Goal: Task Accomplishment & Management: Use online tool/utility

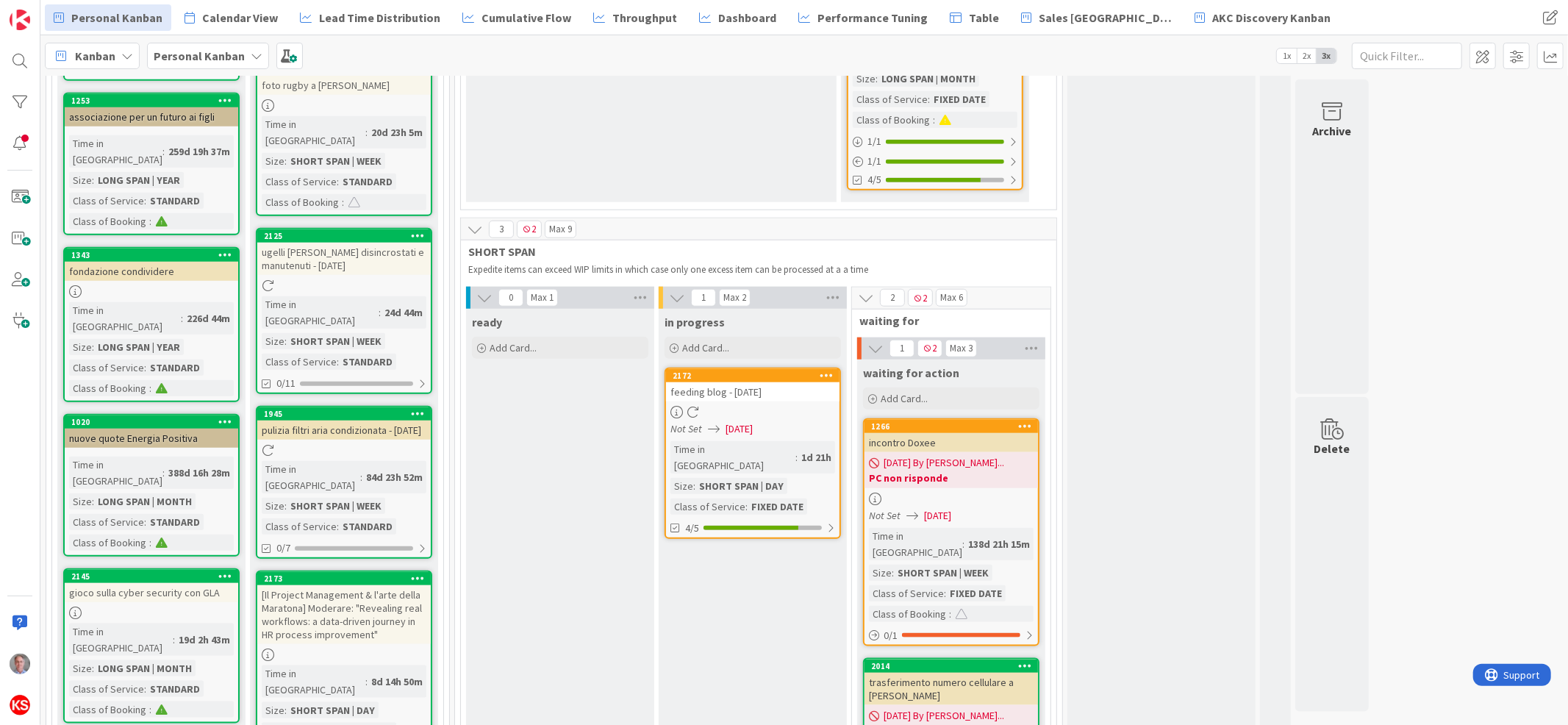
scroll to position [1220, 0]
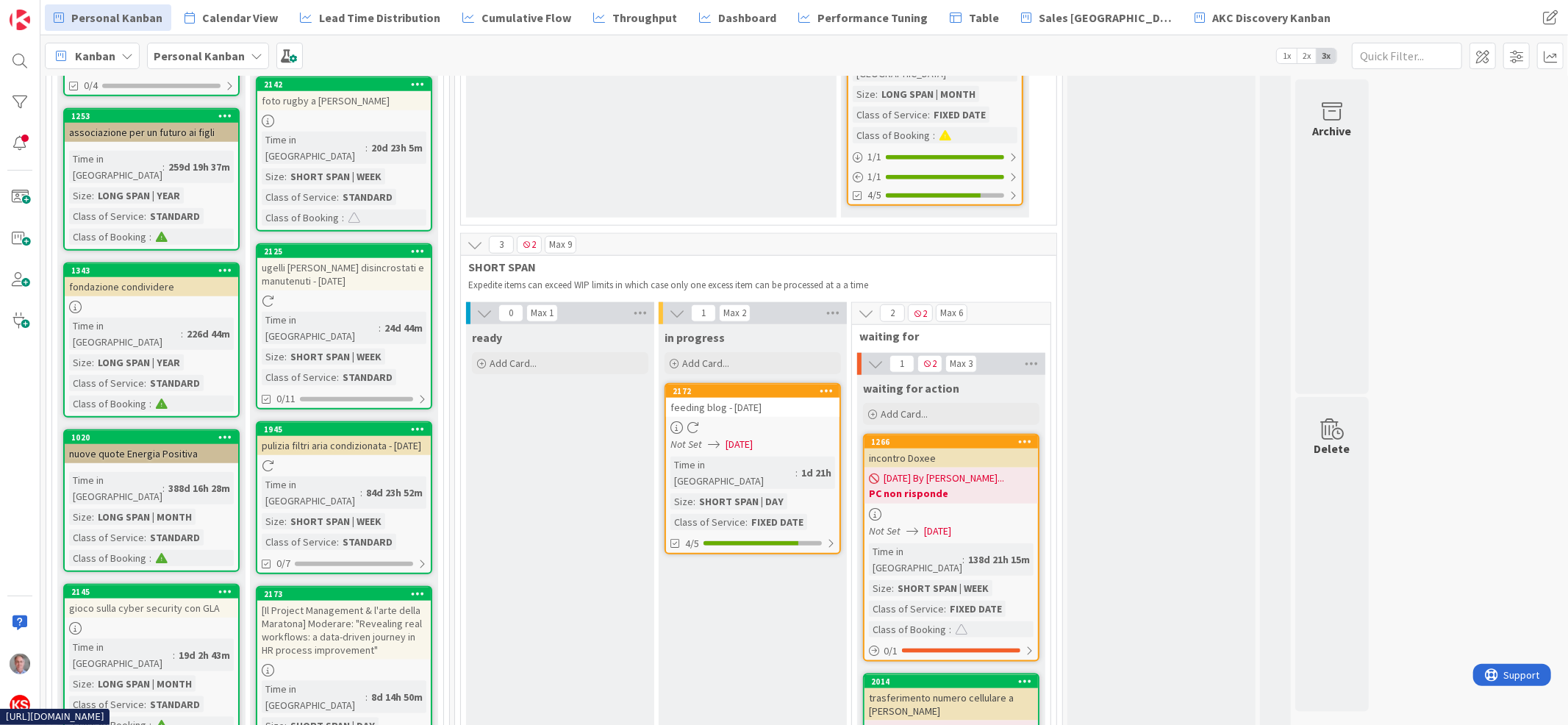
click at [799, 421] on div at bounding box center [752, 427] width 174 height 13
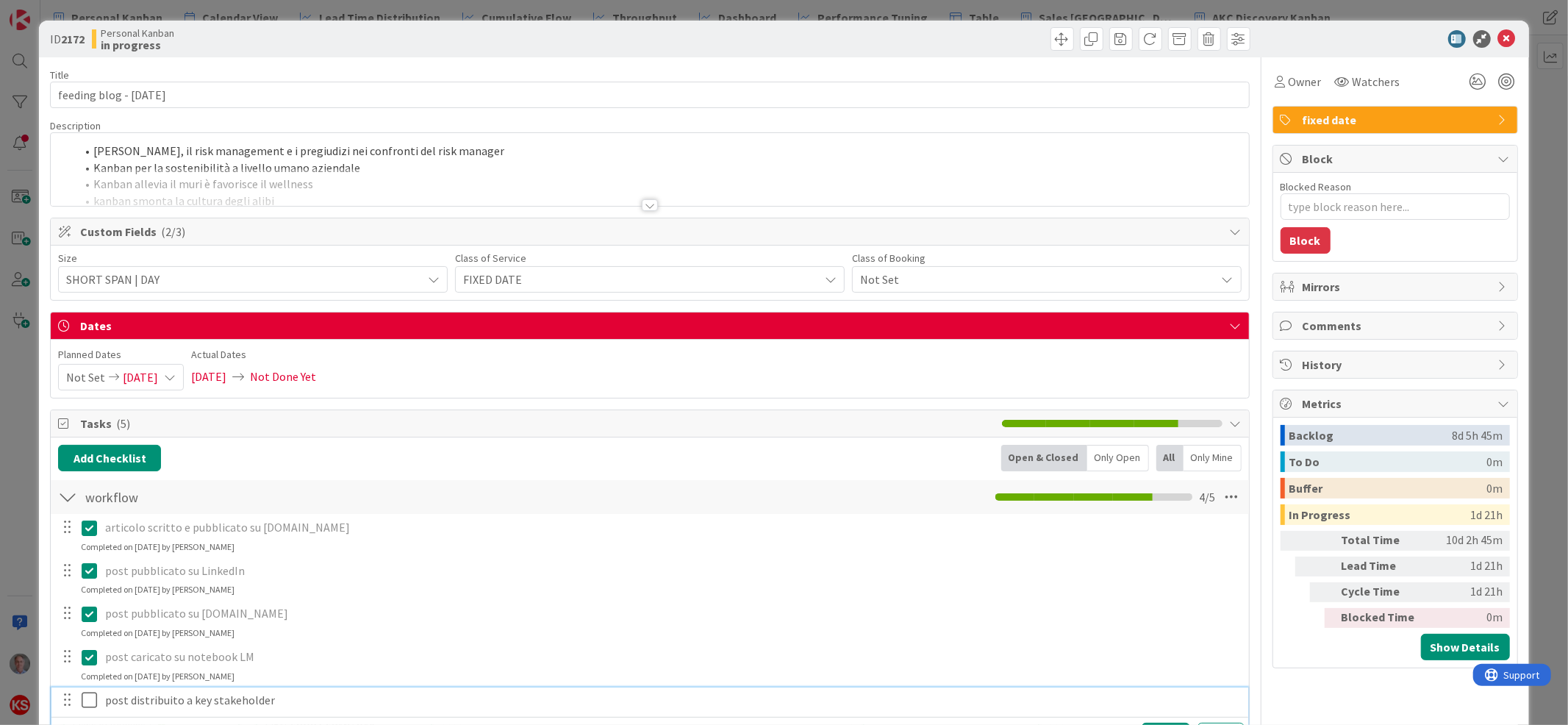
click at [92, 698] on icon at bounding box center [92, 700] width 22 height 18
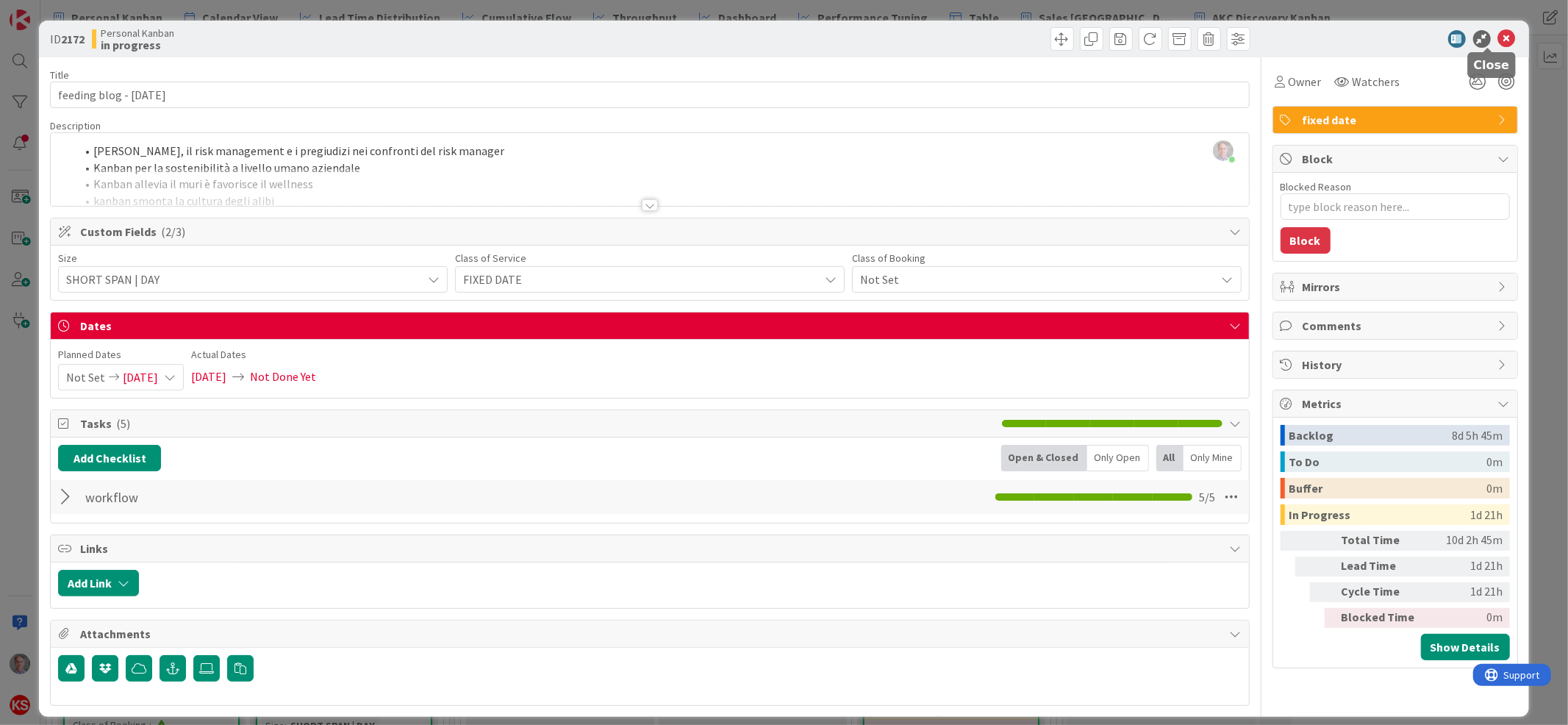
click at [1498, 40] on icon at bounding box center [1507, 39] width 18 height 18
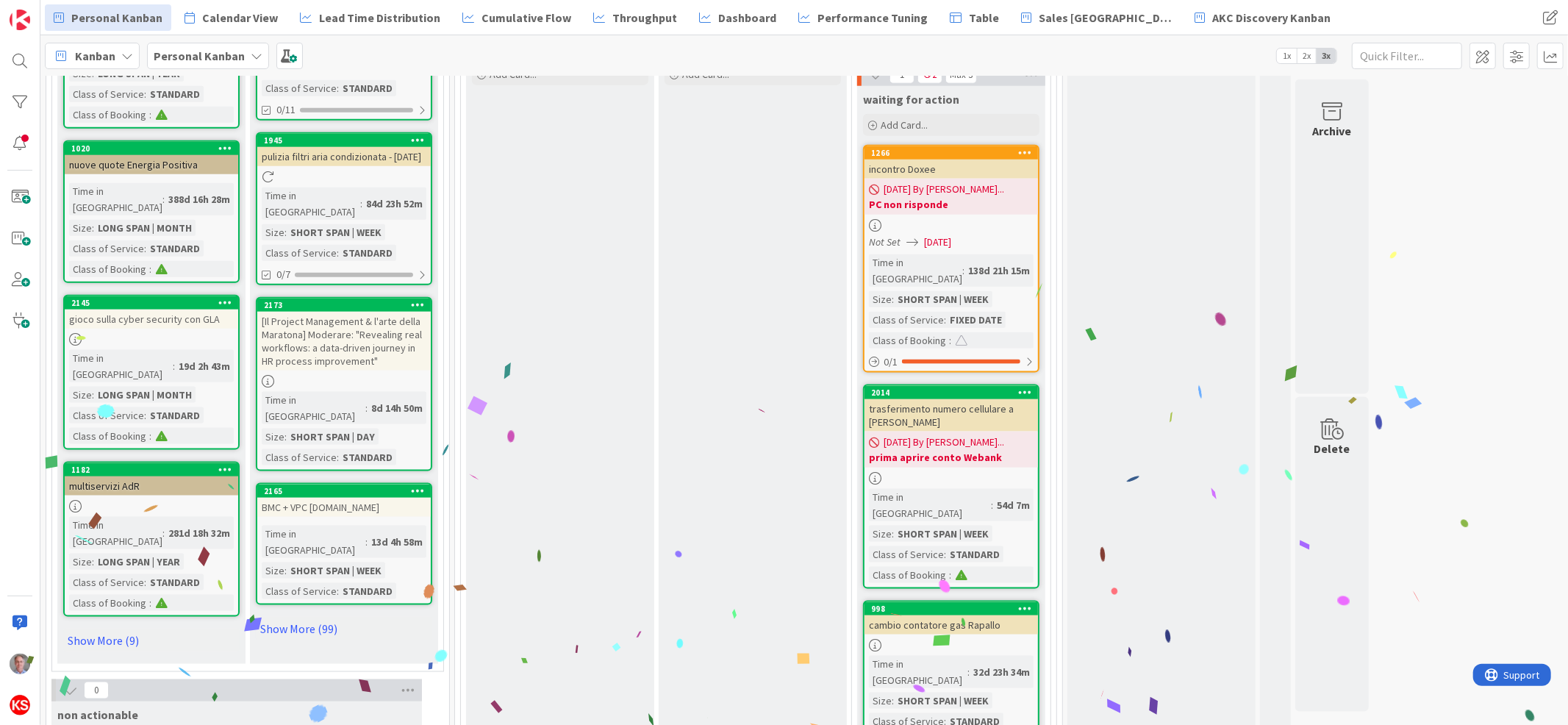
scroll to position [1597, 0]
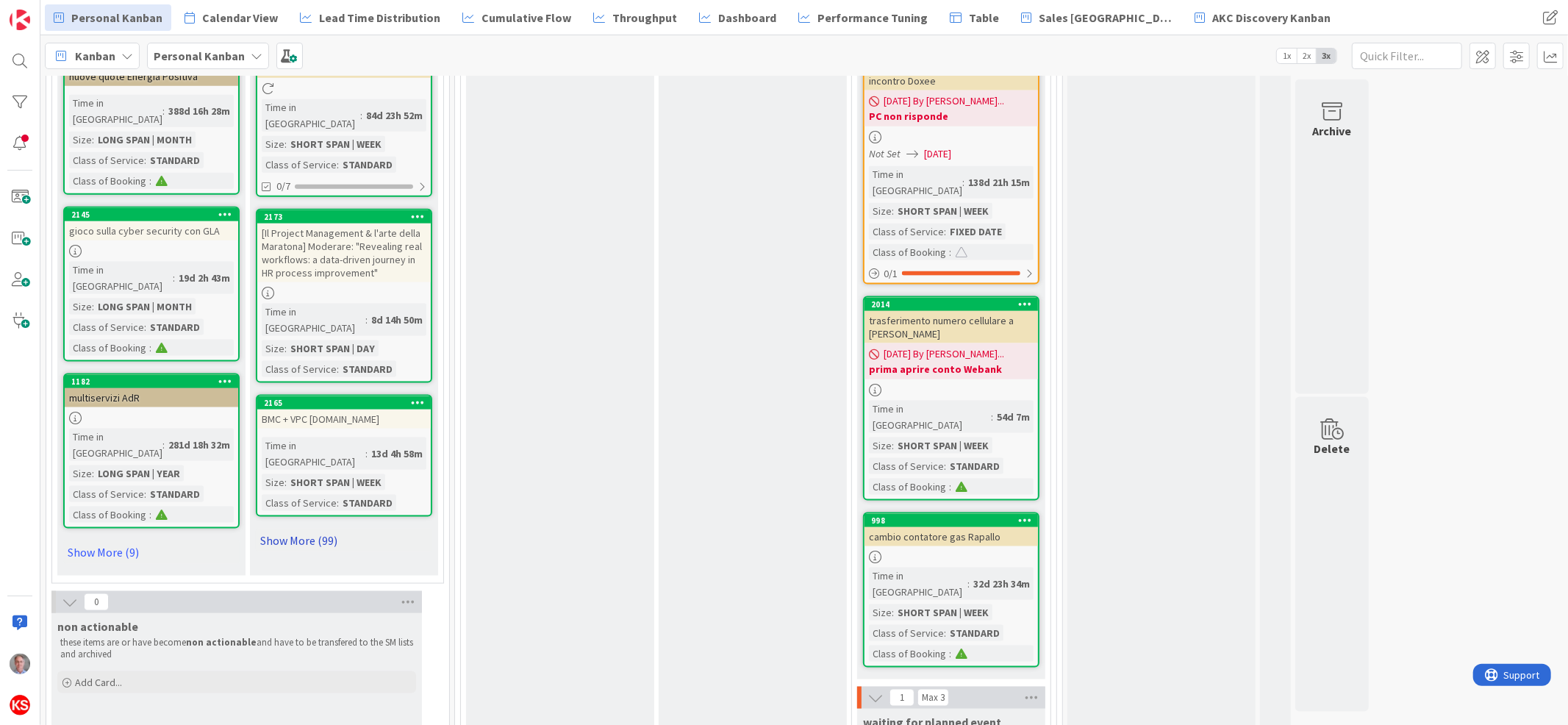
click at [295, 529] on link "Show More (99)" at bounding box center [344, 541] width 177 height 24
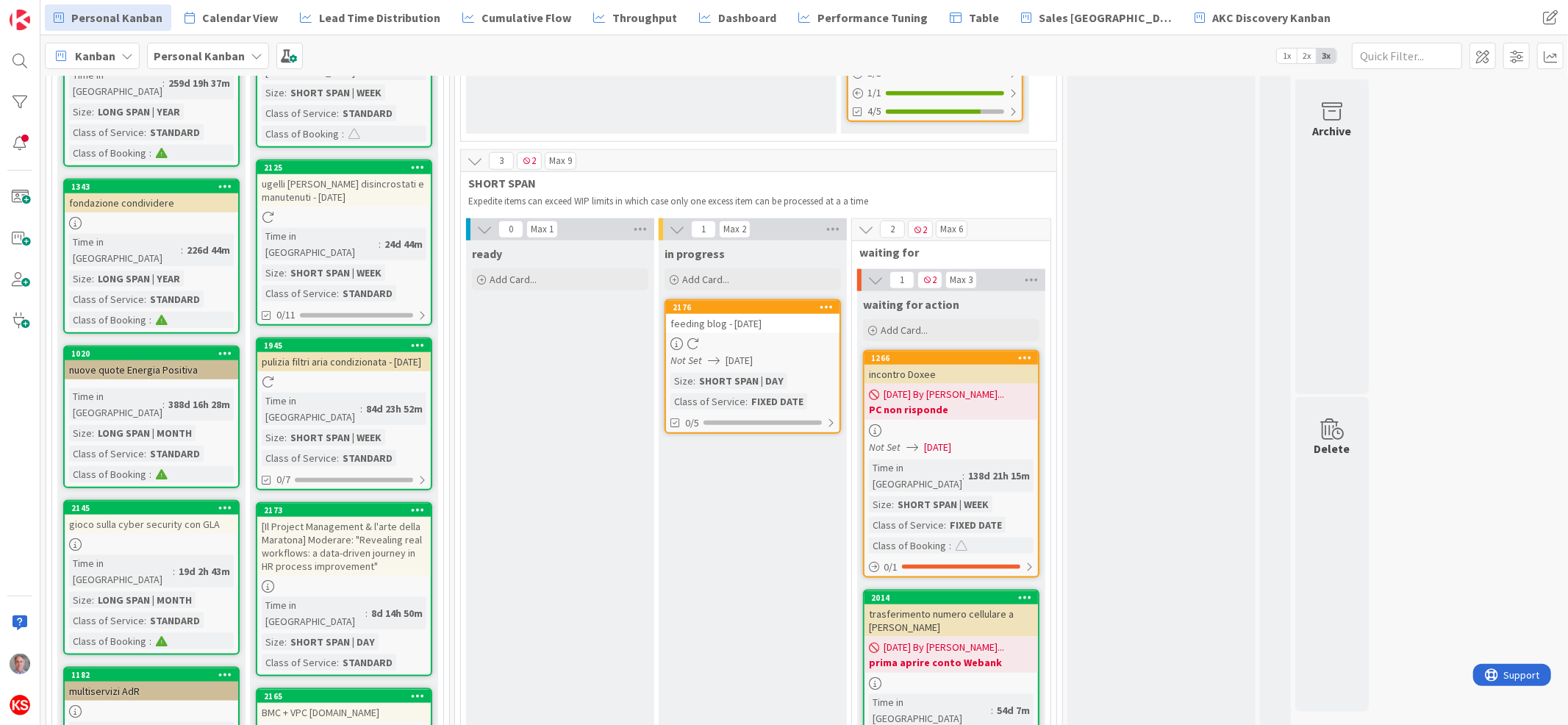
scroll to position [1260, 0]
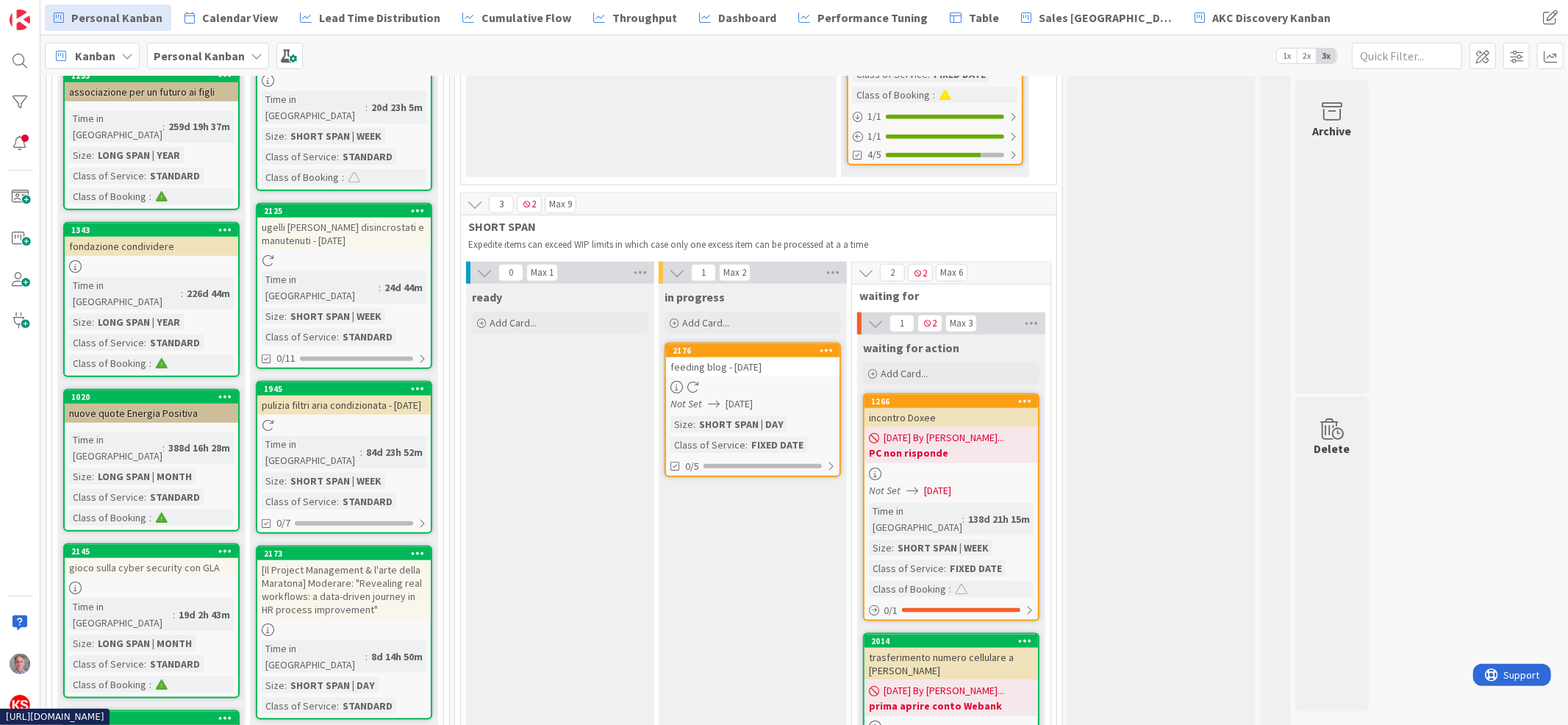
click at [786, 342] on link "2176 feeding blog - [DATE] Not Set [DATE] Size : SHORT SPAN | DAY Class of Serv…" at bounding box center [752, 409] width 177 height 134
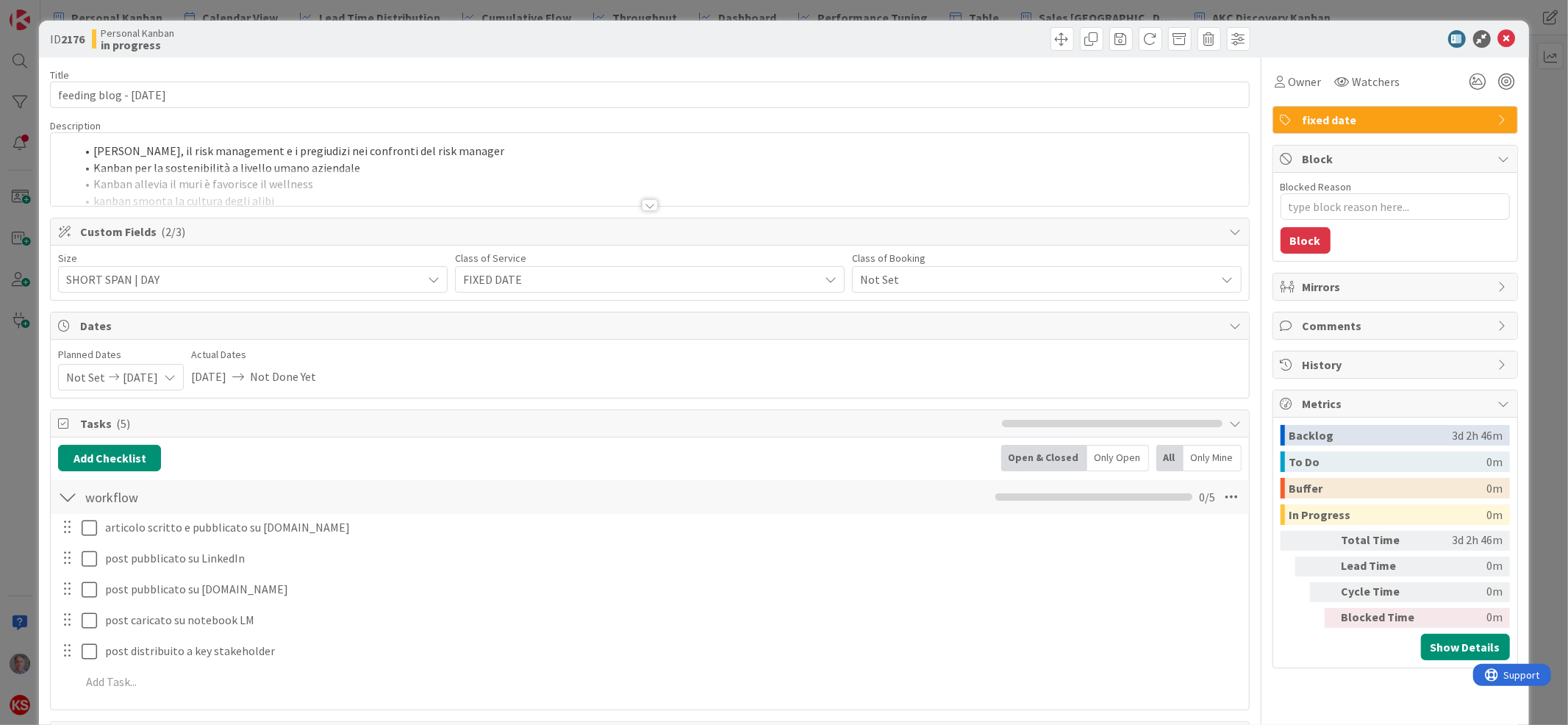
type textarea "x"
click at [1498, 34] on icon at bounding box center [1507, 39] width 18 height 18
